Goal: Information Seeking & Learning: Learn about a topic

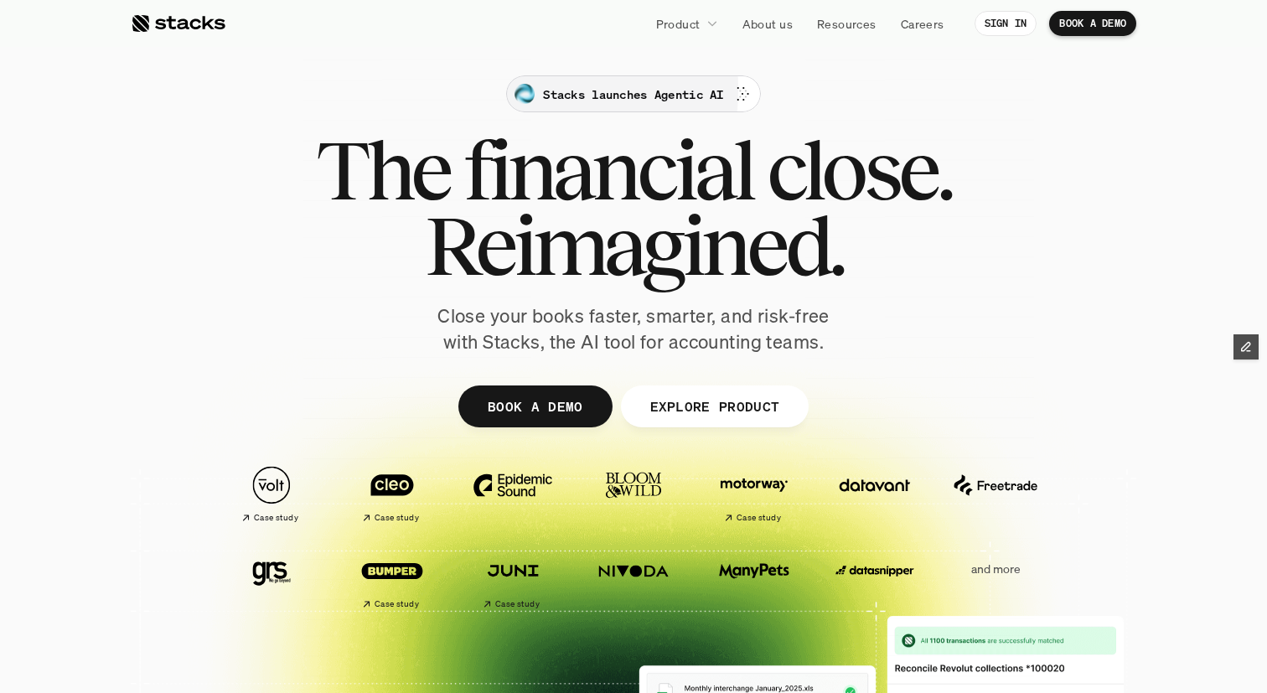
click at [664, 88] on p "Stacks launches Agentic AI" at bounding box center [633, 94] width 180 height 18
click at [841, 20] on p "Resources" at bounding box center [846, 24] width 59 height 18
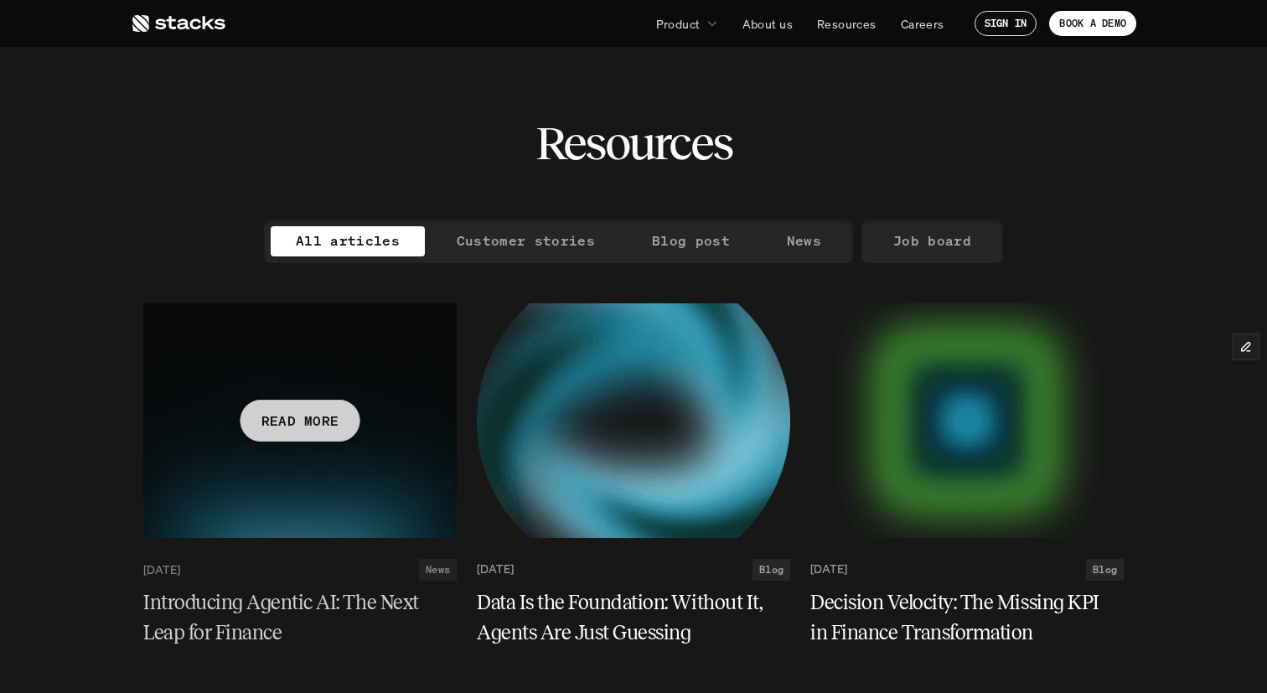
click at [254, 599] on h5 "Introducing Agentic AI: The Next Leap for Finance" at bounding box center [289, 617] width 293 height 60
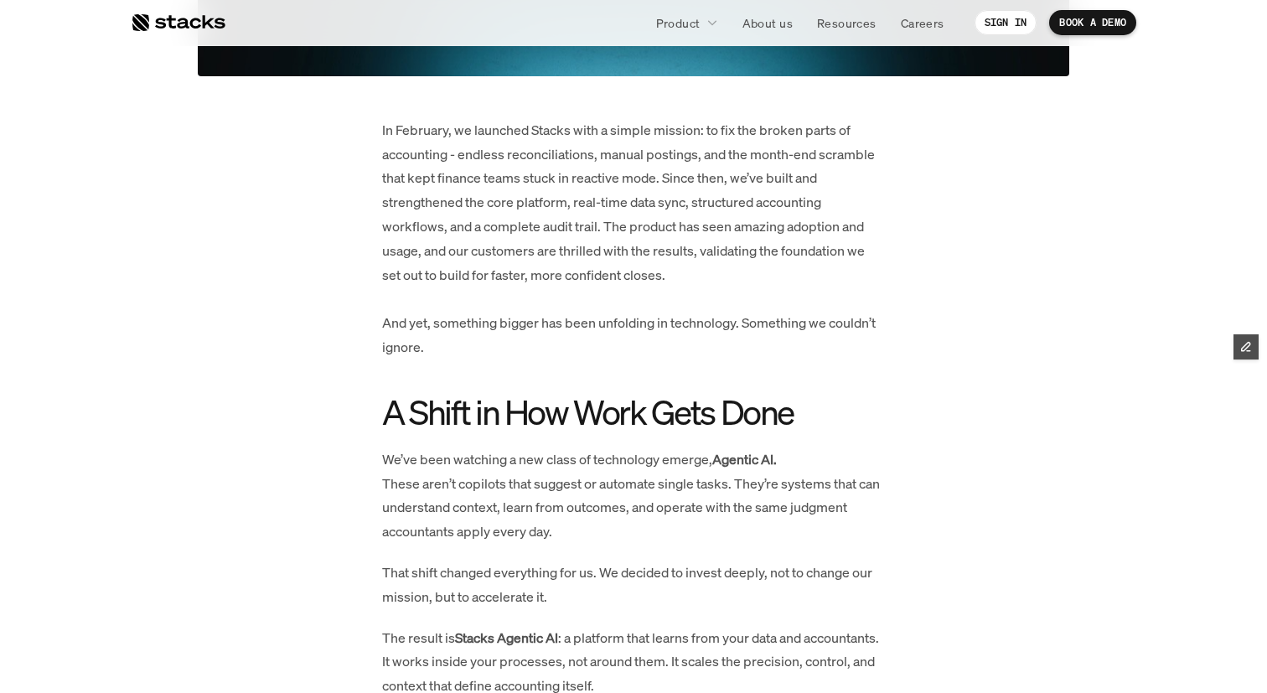
scroll to position [313, 0]
